Goal: Transaction & Acquisition: Purchase product/service

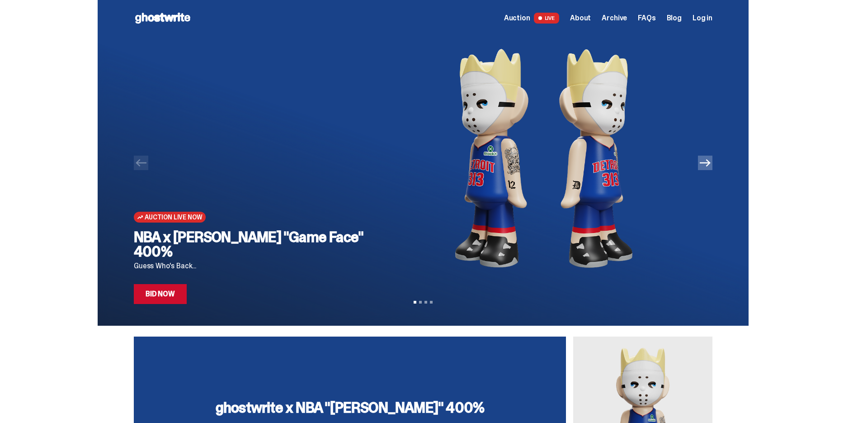
click at [173, 298] on link "Bid Now" at bounding box center [160, 294] width 53 height 20
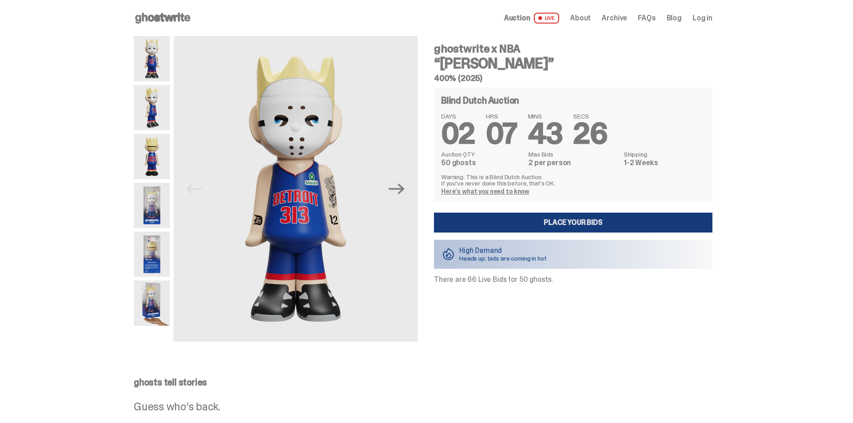
click at [571, 221] on link "Place your Bids" at bounding box center [573, 222] width 278 height 20
click at [399, 195] on icon "Next" at bounding box center [397, 189] width 16 height 16
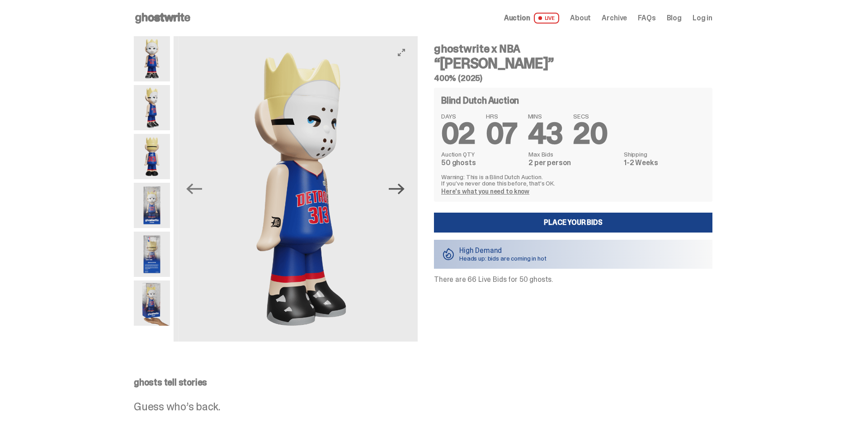
click at [399, 194] on icon "Next" at bounding box center [397, 189] width 16 height 16
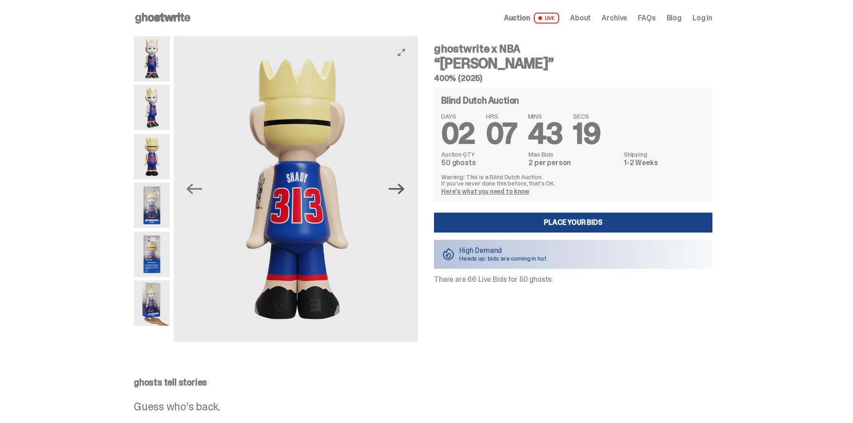
click at [399, 194] on icon "Next" at bounding box center [397, 189] width 16 height 16
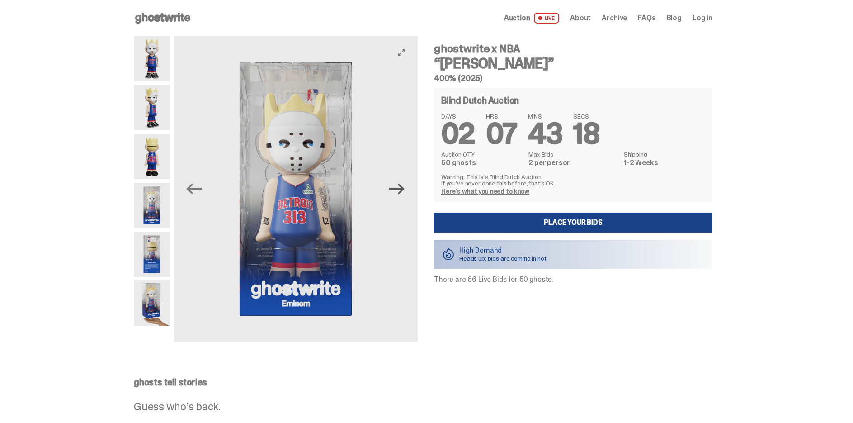
click at [399, 194] on icon "Next" at bounding box center [397, 189] width 16 height 16
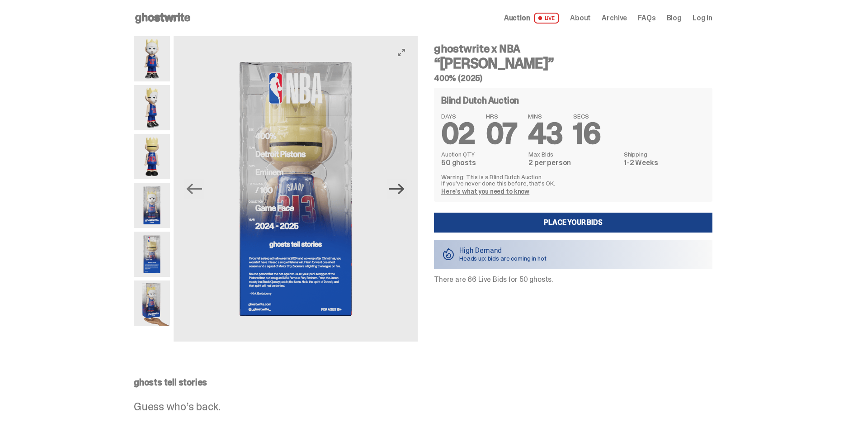
click at [399, 194] on icon "Next" at bounding box center [397, 189] width 16 height 16
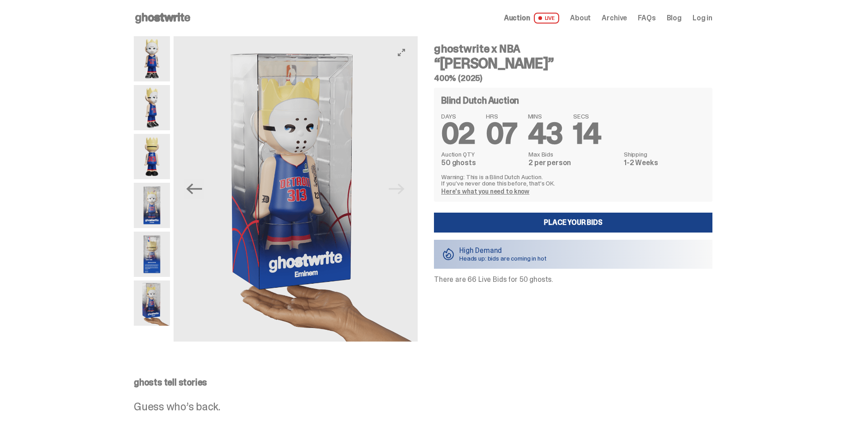
click at [399, 194] on img at bounding box center [296, 188] width 244 height 305
